Goal: Complete application form

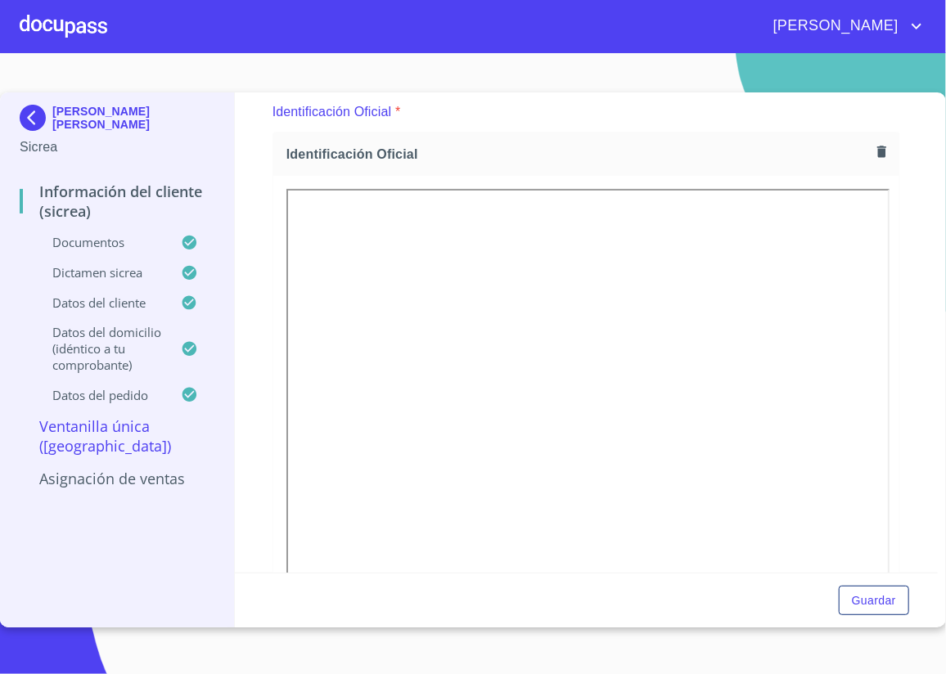
scroll to position [297, 0]
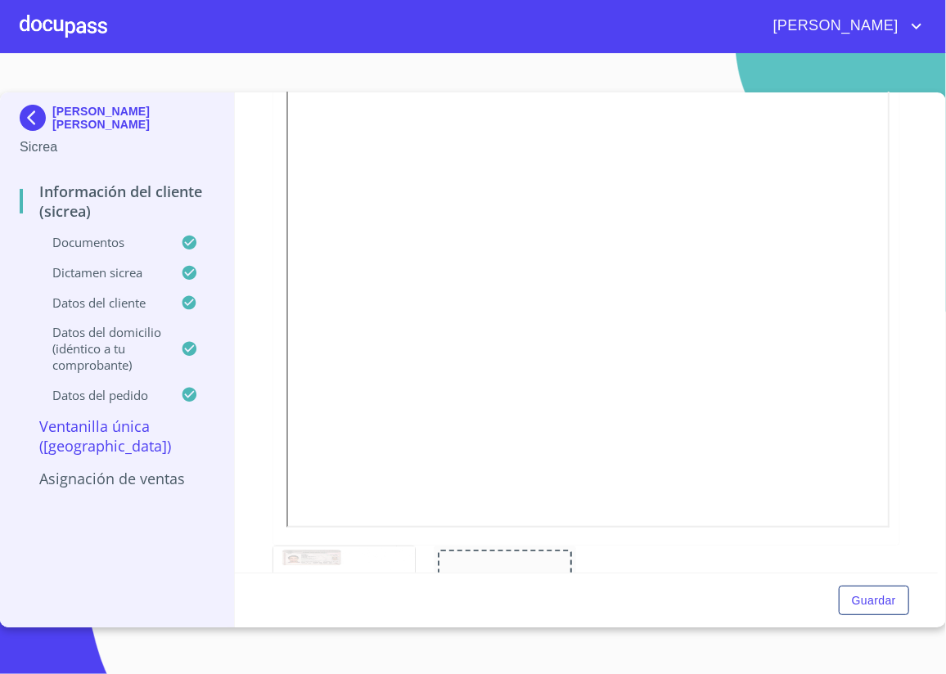
click at [39, 122] on img at bounding box center [36, 118] width 33 height 26
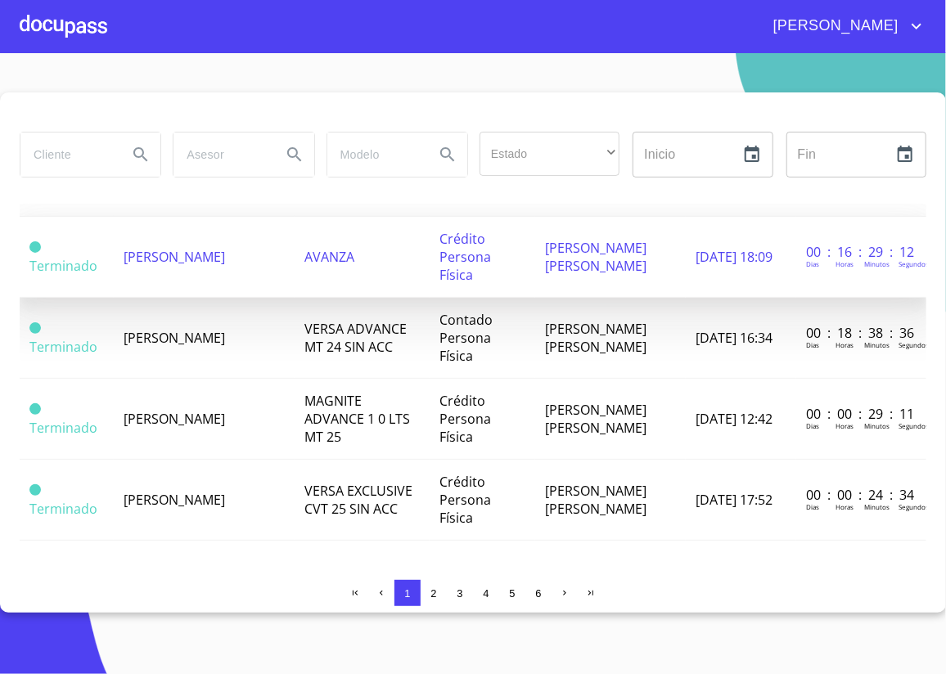
scroll to position [1729, 0]
click at [178, 261] on span "[PERSON_NAME]" at bounding box center [174, 257] width 101 height 18
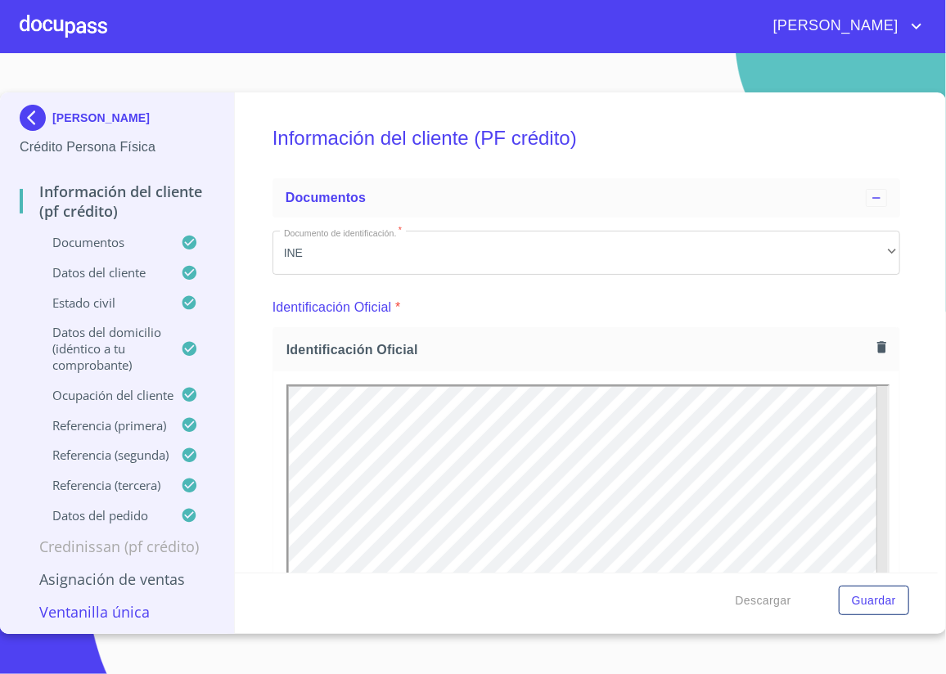
click at [255, 471] on div "Información del cliente (PF crédito) Documentos Documento de identificación.   …" at bounding box center [587, 332] width 704 height 480
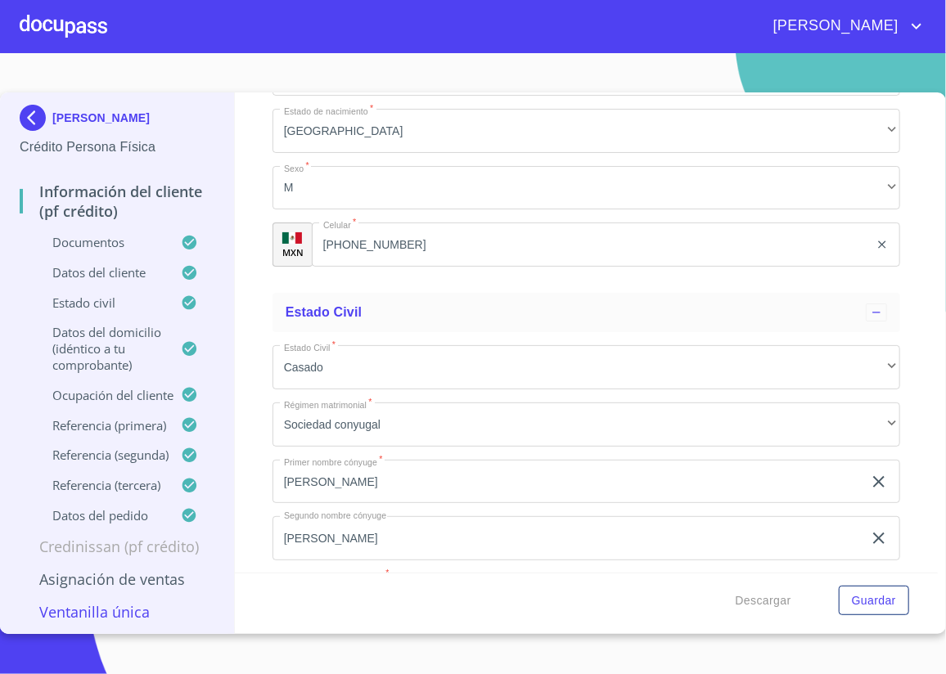
scroll to position [5503, 0]
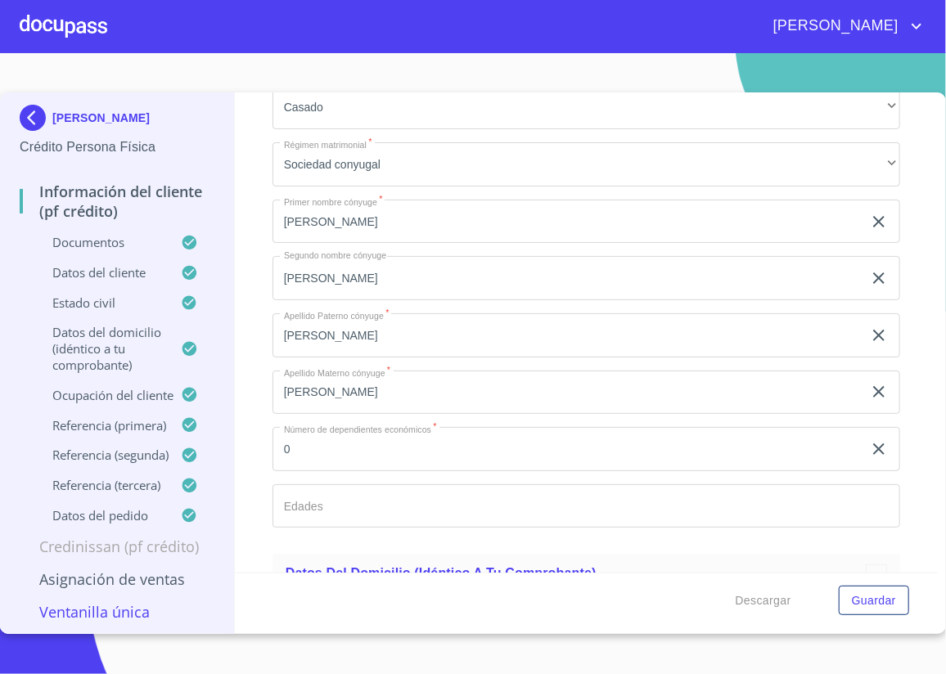
drag, startPoint x: 384, startPoint y: 357, endPoint x: 255, endPoint y: 349, distance: 129.5
click at [255, 349] on div "Información del cliente (PF crédito) Documentos Documento de identificación.   …" at bounding box center [587, 332] width 704 height 480
drag, startPoint x: 429, startPoint y: 411, endPoint x: 227, endPoint y: 409, distance: 202.1
click at [227, 409] on div "[PERSON_NAME] Crédito Persona Física Información del cliente (PF crédito) Docum…" at bounding box center [469, 363] width 938 height 542
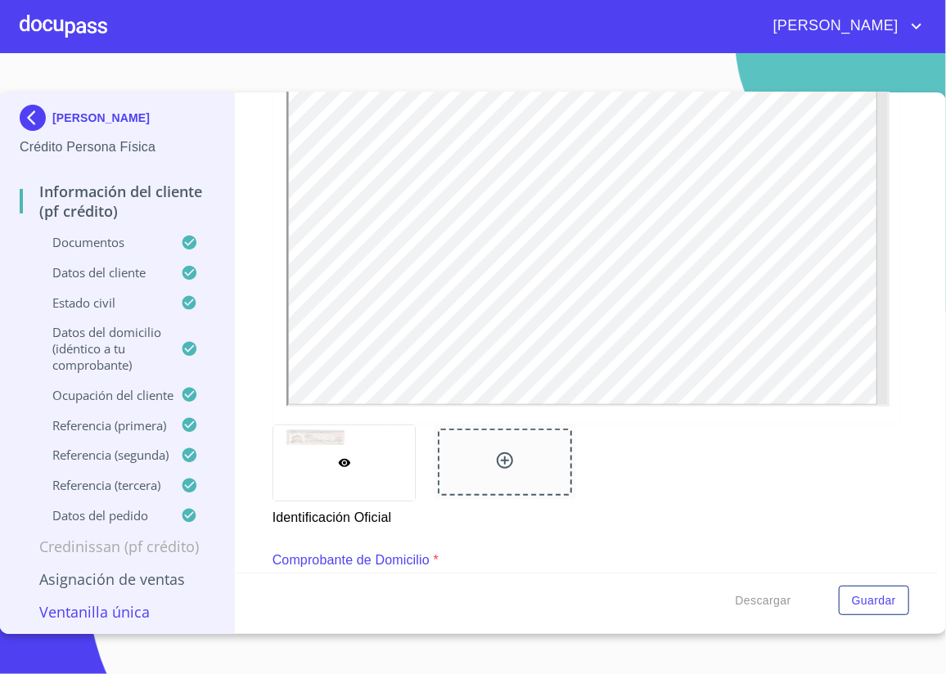
scroll to position [260, 0]
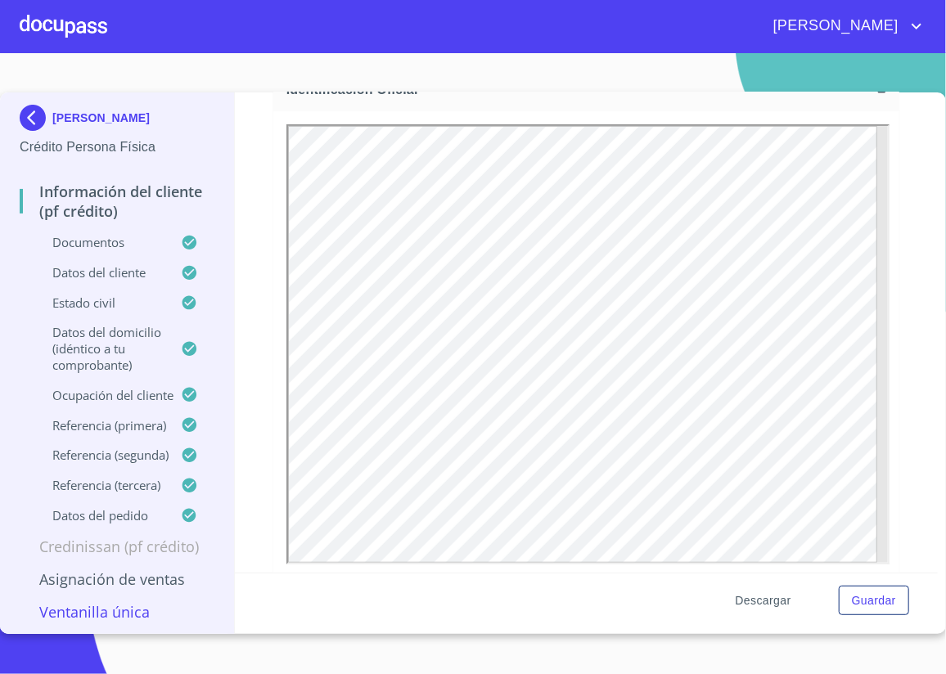
click at [762, 471] on span "Descargar" at bounding box center [763, 601] width 56 height 20
